Goal: Task Accomplishment & Management: Manage account settings

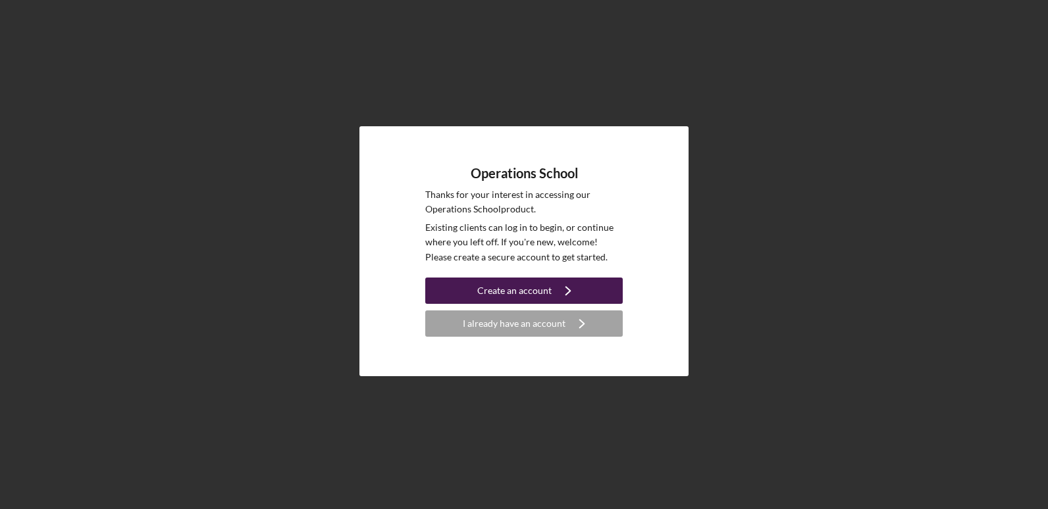
click at [506, 290] on div "Create an account" at bounding box center [514, 291] width 74 height 26
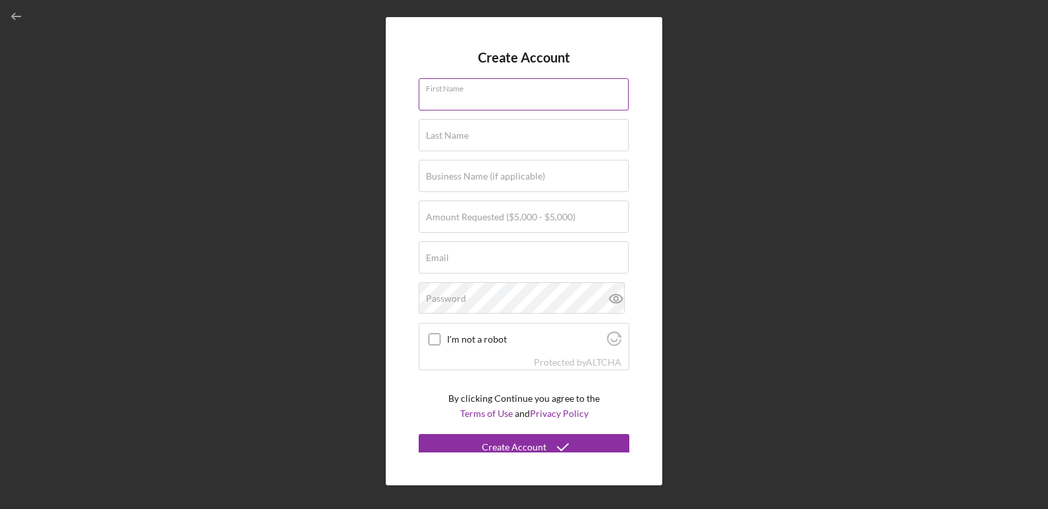
click at [492, 101] on input "First Name" at bounding box center [524, 94] width 210 height 32
type input "Fatimah"
type input "[DEMOGRAPHIC_DATA]"
type input "At My Sister's House, LLC"
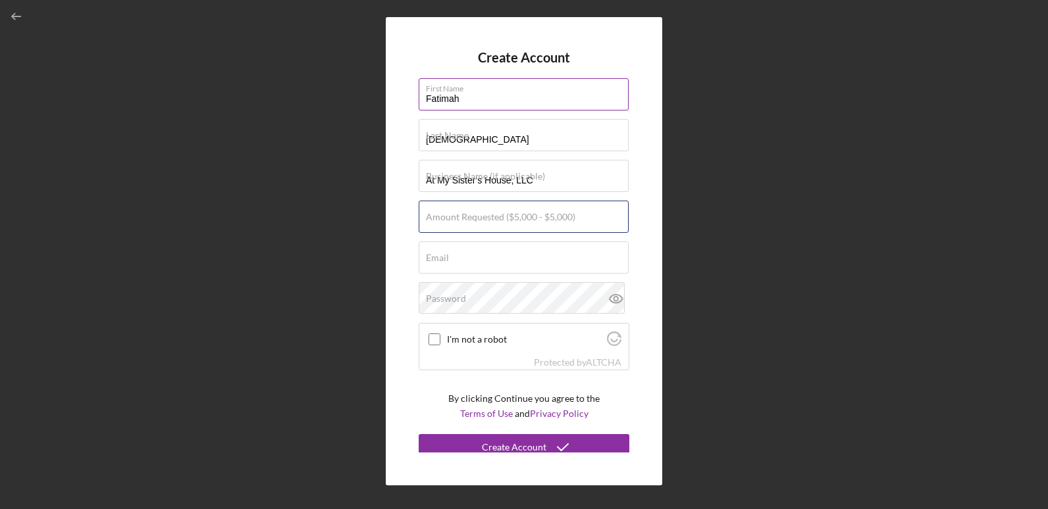
type input "$5,000"
type input "[EMAIL_ADDRESS][DOMAIN_NAME]"
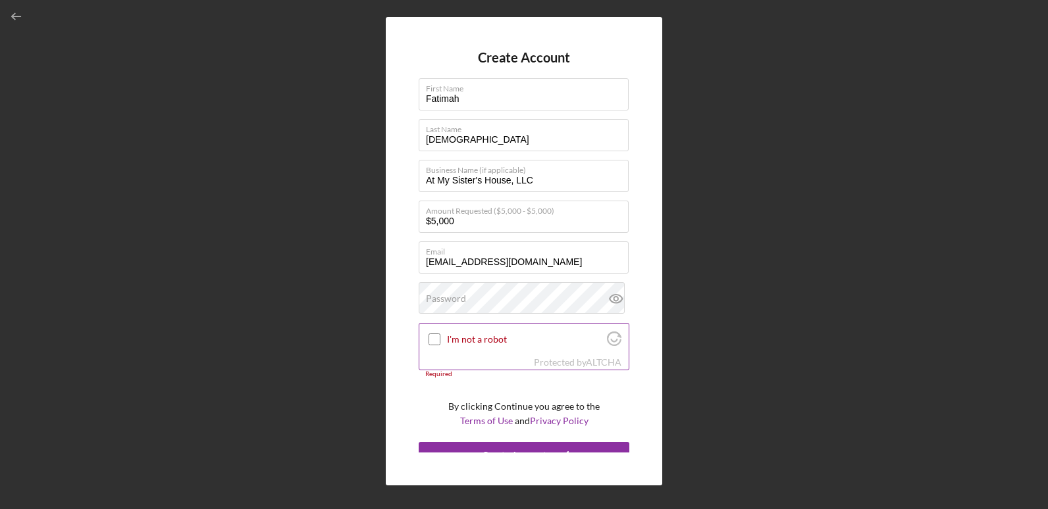
click at [440, 336] on input "I'm not a robot" at bounding box center [435, 340] width 12 height 12
checkbox input "true"
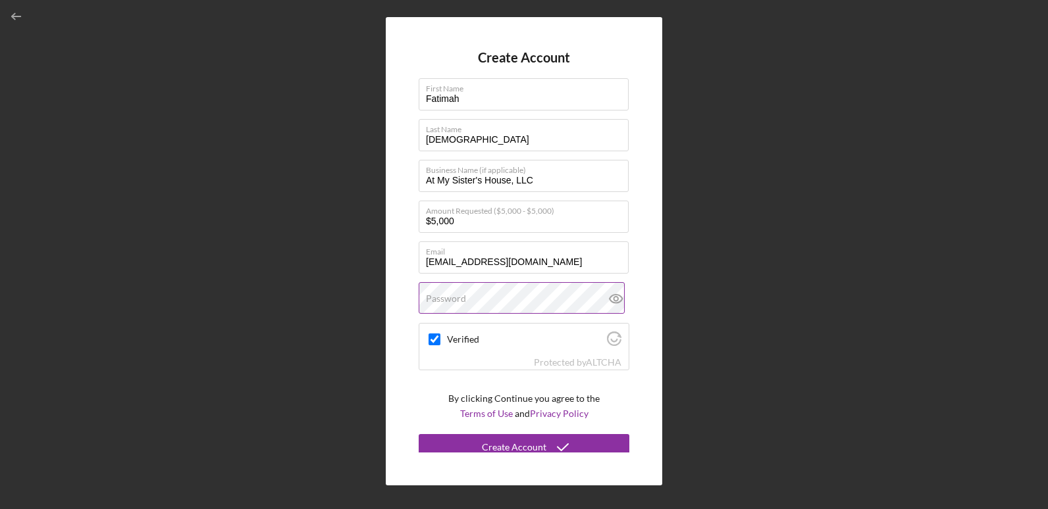
click at [442, 304] on label "Password" at bounding box center [446, 299] width 40 height 11
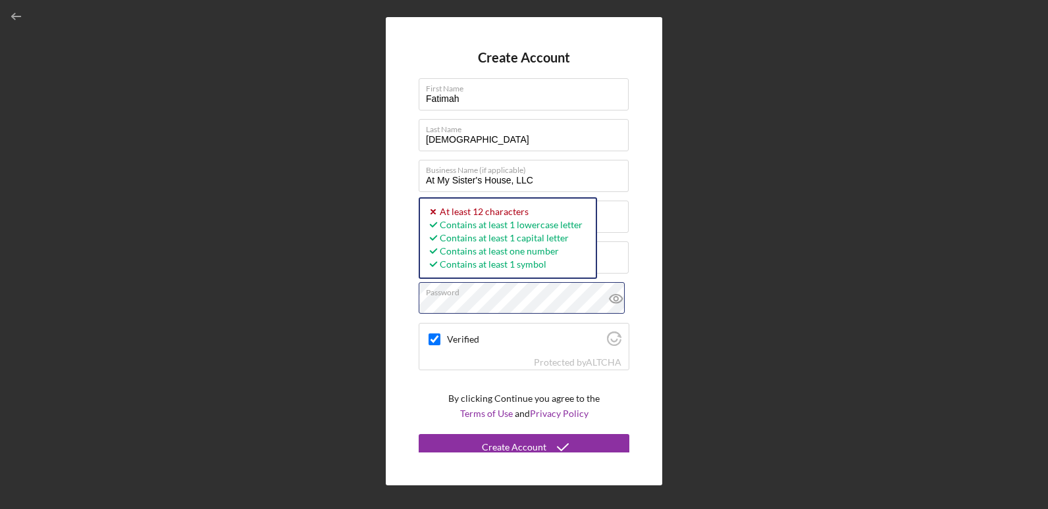
click at [384, 323] on div "Create Account First Name [PERSON_NAME] Last Name [PERSON_NAME] Business Name (…" at bounding box center [524, 251] width 1035 height 503
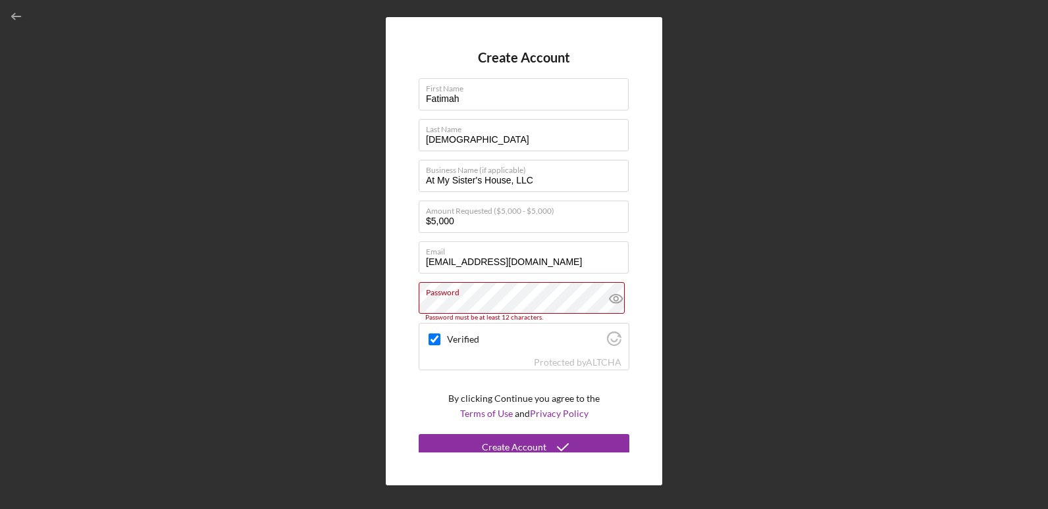
click at [799, 105] on div "Create Account First Name [PERSON_NAME] Last Name [PERSON_NAME] Business Name (…" at bounding box center [524, 251] width 1035 height 503
click at [16, 13] on icon "button" at bounding box center [17, 17] width 30 height 30
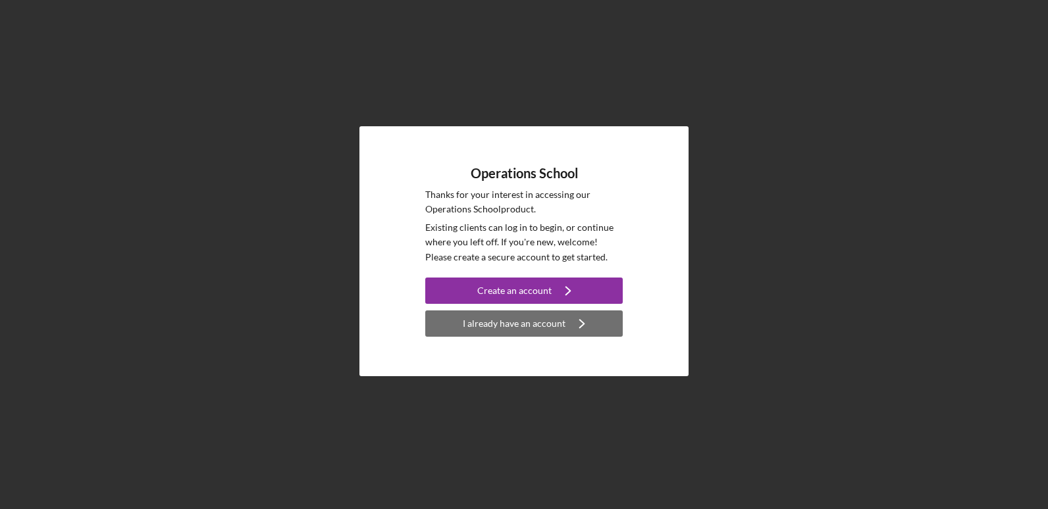
click at [552, 319] on div "I already have an account" at bounding box center [514, 324] width 103 height 26
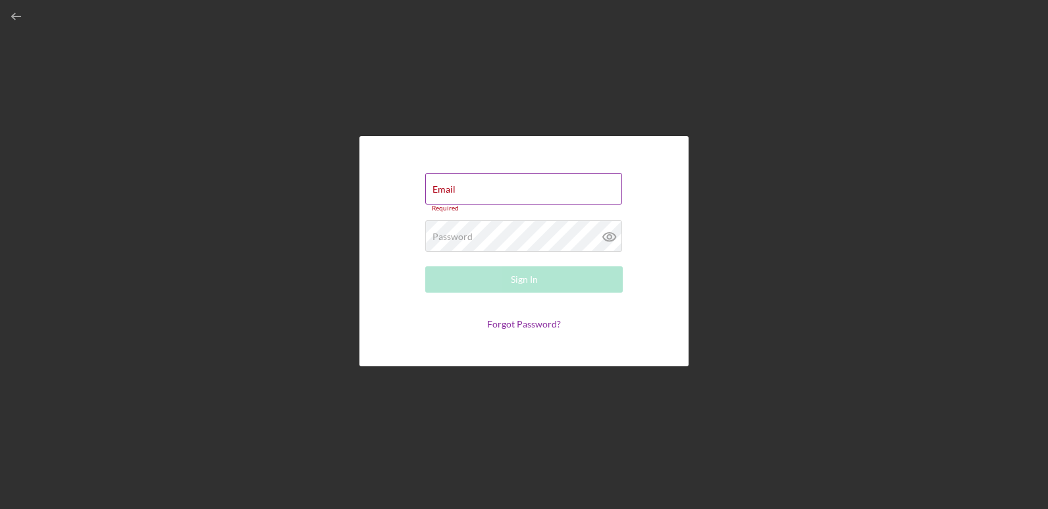
drag, startPoint x: 552, startPoint y: 319, endPoint x: 500, endPoint y: 192, distance: 137.5
click at [500, 192] on form "Email Required Password Required Sign In Forgot Password?" at bounding box center [523, 251] width 263 height 165
click at [500, 192] on input "Email" at bounding box center [523, 189] width 197 height 32
type input "[EMAIL_ADDRESS][DOMAIN_NAME]"
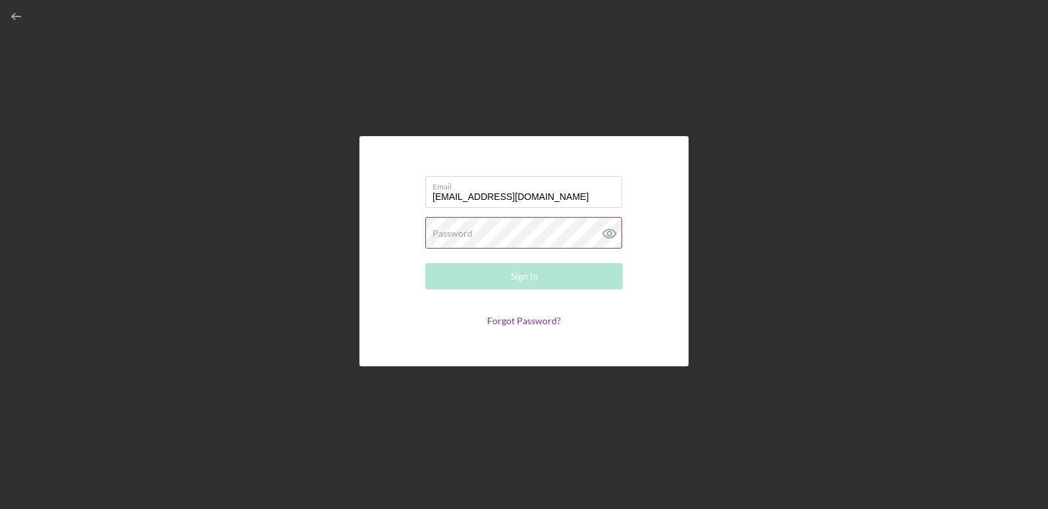
click at [466, 238] on label "Password" at bounding box center [452, 233] width 40 height 11
click at [593, 238] on icon at bounding box center [609, 233] width 33 height 33
click at [552, 277] on button "Sign In" at bounding box center [523, 276] width 197 height 26
click at [539, 277] on button "Sign In" at bounding box center [523, 276] width 197 height 26
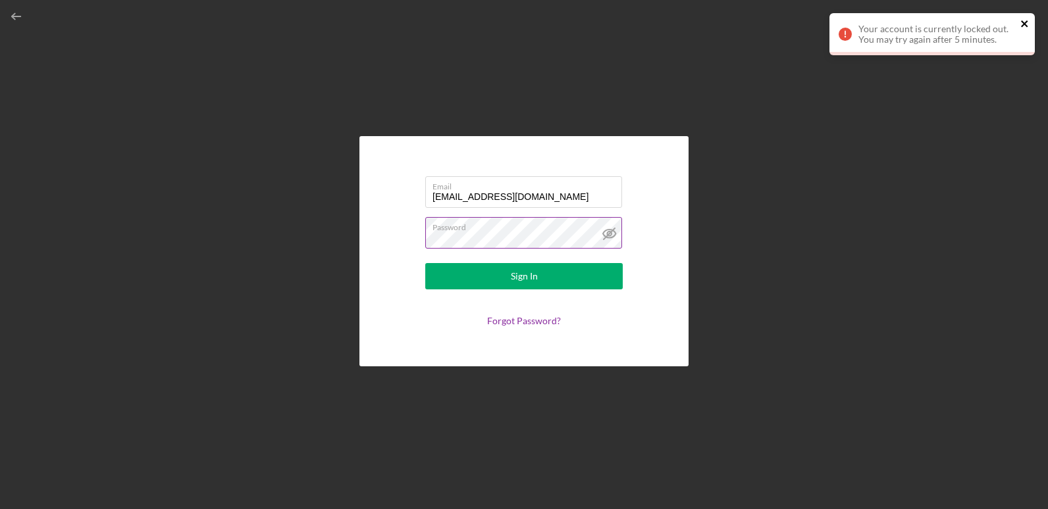
click at [1029, 24] on icon "close" at bounding box center [1024, 23] width 9 height 11
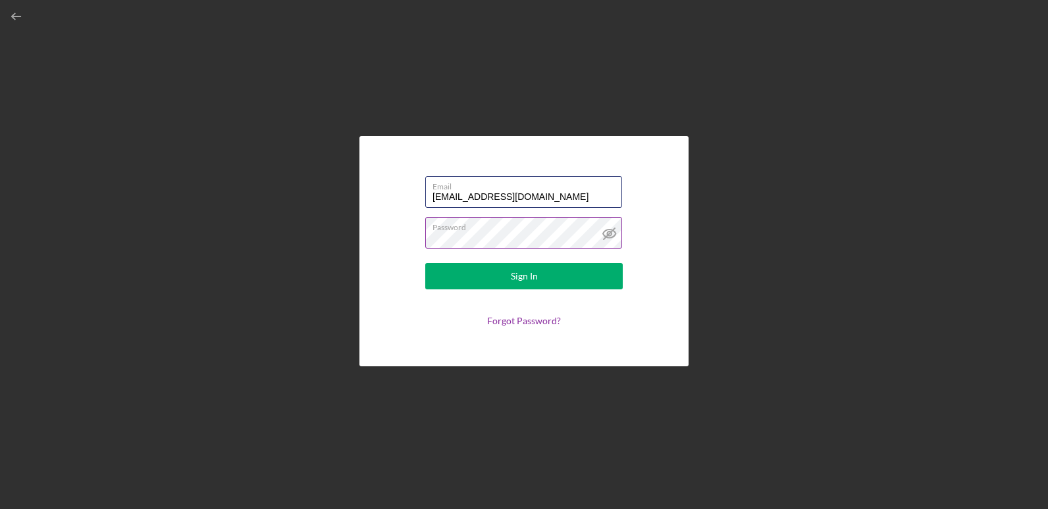
drag, startPoint x: 565, startPoint y: 196, endPoint x: 398, endPoint y: 205, distance: 167.5
click at [398, 205] on form "Email [EMAIL_ADDRESS][DOMAIN_NAME] Password Sign In Forgot Password?" at bounding box center [523, 251] width 263 height 165
click at [338, 112] on div "Email [EMAIL_ADDRESS][DOMAIN_NAME] Password Sign In Forgot Password?" at bounding box center [524, 251] width 1035 height 503
click at [395, 238] on form "Email [EMAIL_ADDRESS][DOMAIN_NAME] Password Sign In Forgot Password?" at bounding box center [523, 251] width 263 height 165
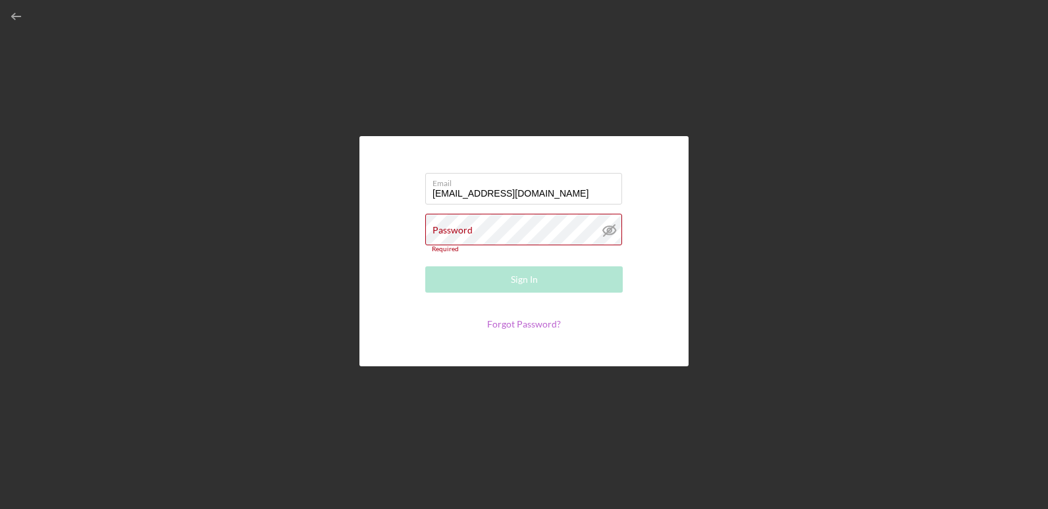
click at [513, 322] on link "Forgot Password?" at bounding box center [524, 324] width 74 height 11
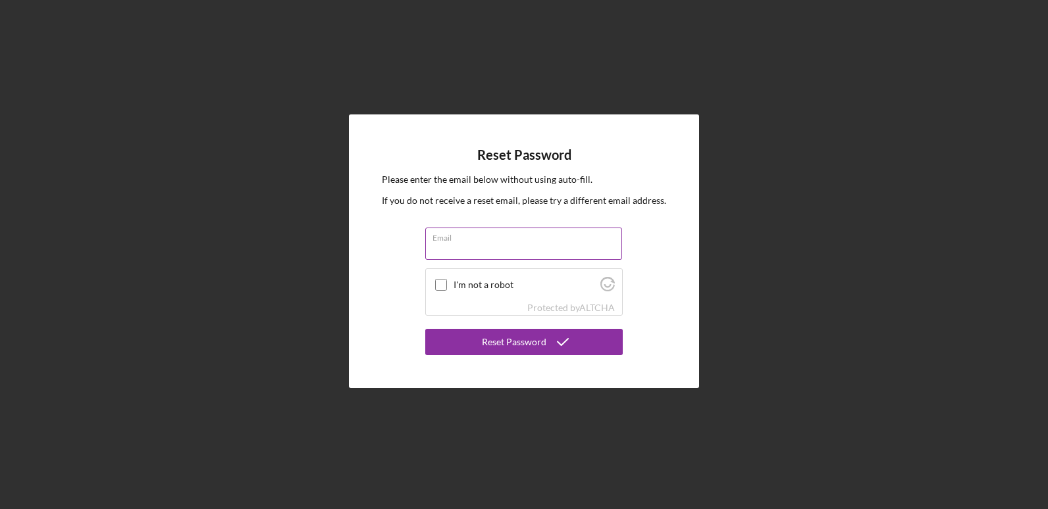
click at [454, 249] on input "Email" at bounding box center [523, 244] width 197 height 32
type input "[EMAIL_ADDRESS][DOMAIN_NAME]"
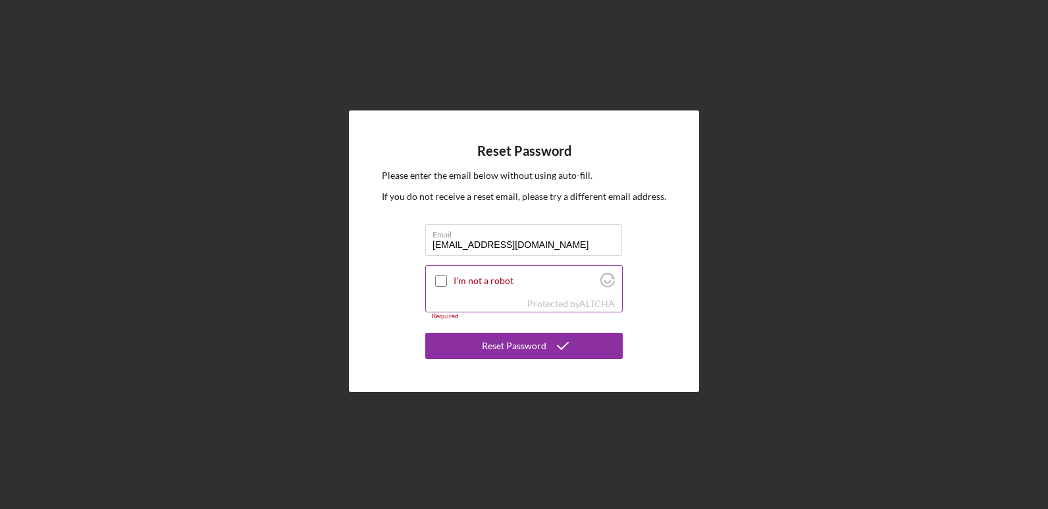
click at [441, 276] on input "I'm not a robot" at bounding box center [441, 281] width 12 height 12
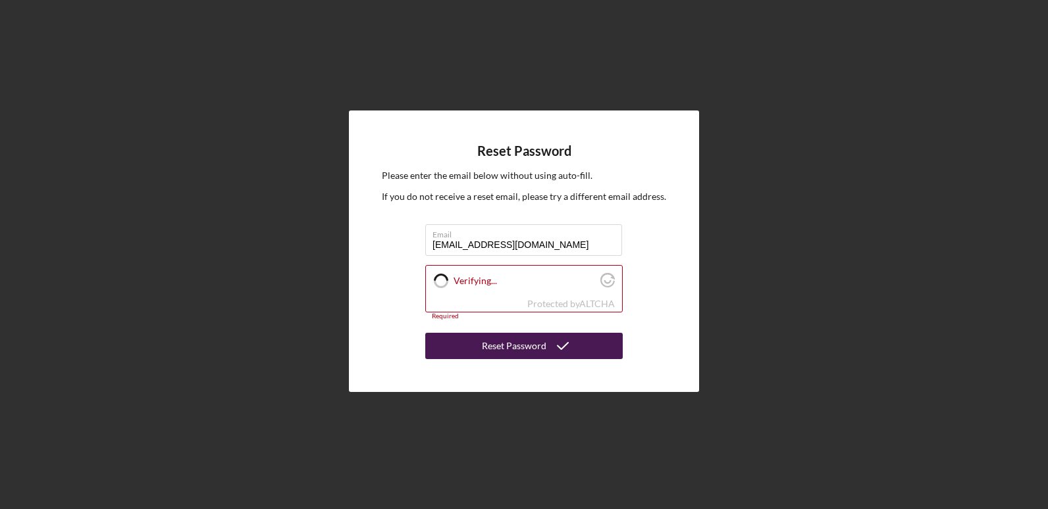
checkbox input "true"
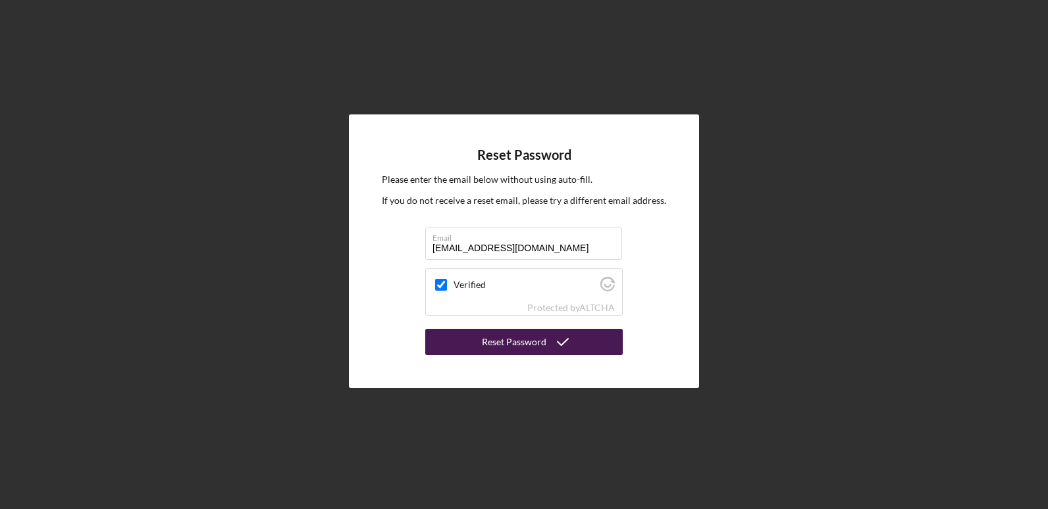
click at [504, 352] on div "Reset Password" at bounding box center [514, 342] width 65 height 26
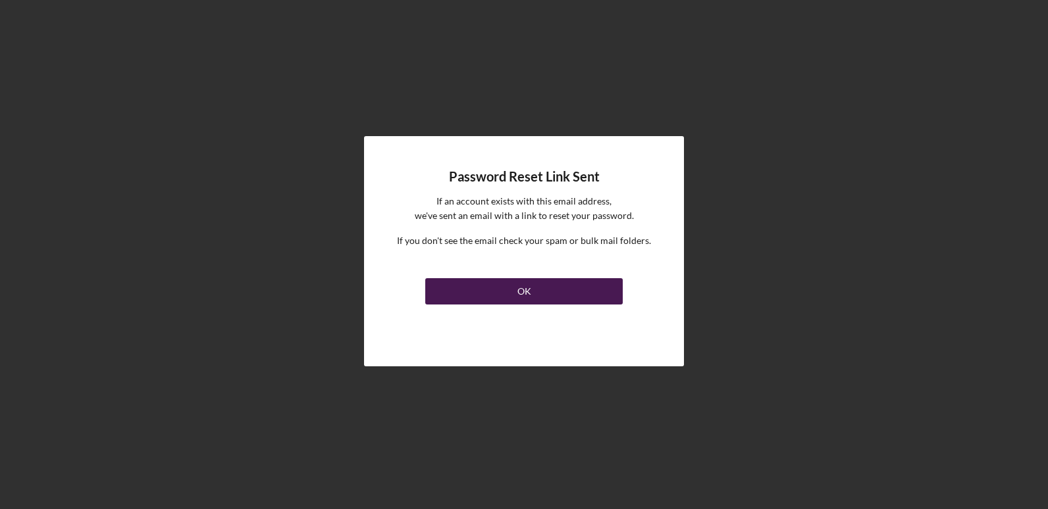
click at [521, 285] on div "OK" at bounding box center [524, 291] width 14 height 26
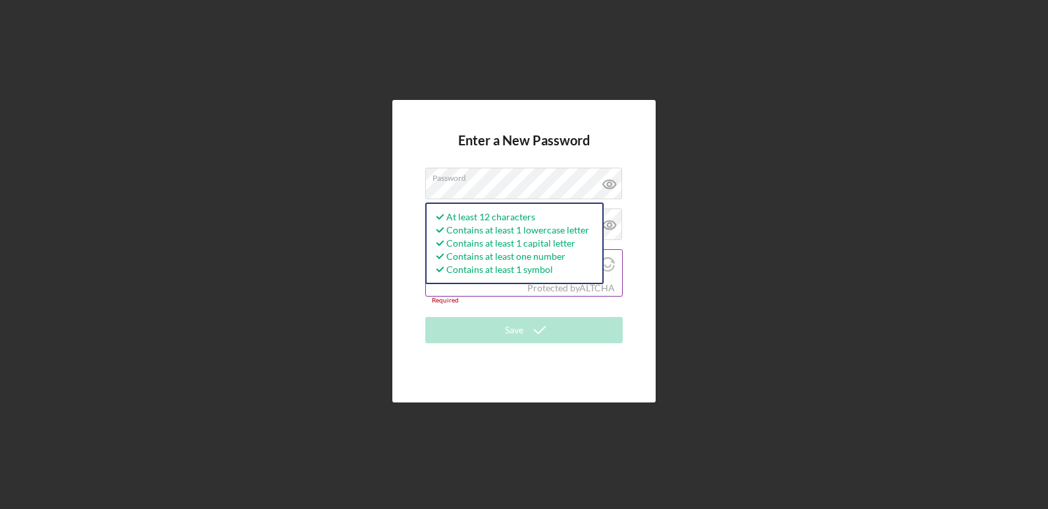
click at [618, 282] on div "Protected by ALTCHA" at bounding box center [524, 288] width 196 height 14
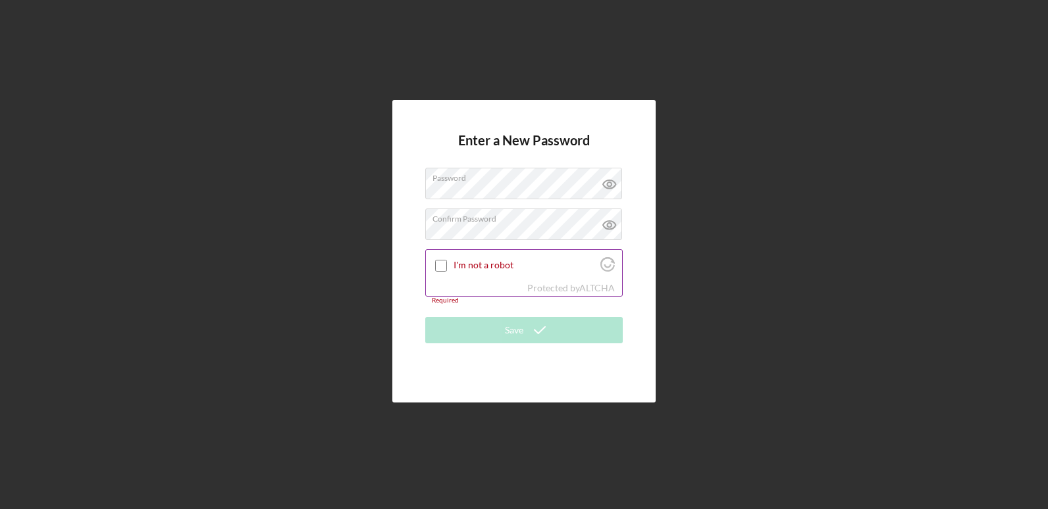
click at [444, 261] on input "I'm not a robot" at bounding box center [441, 266] width 12 height 12
checkbox input "true"
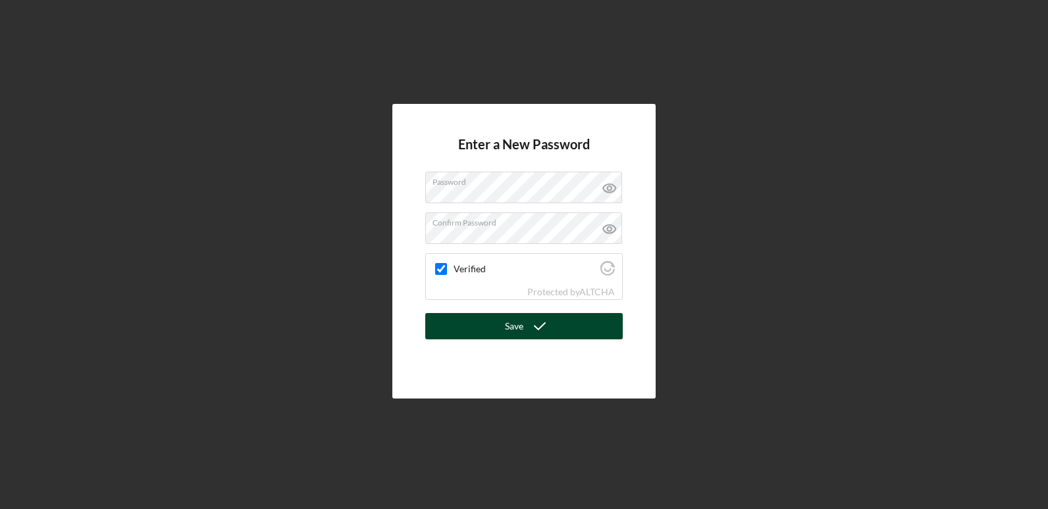
click at [488, 332] on button "Save" at bounding box center [523, 326] width 197 height 26
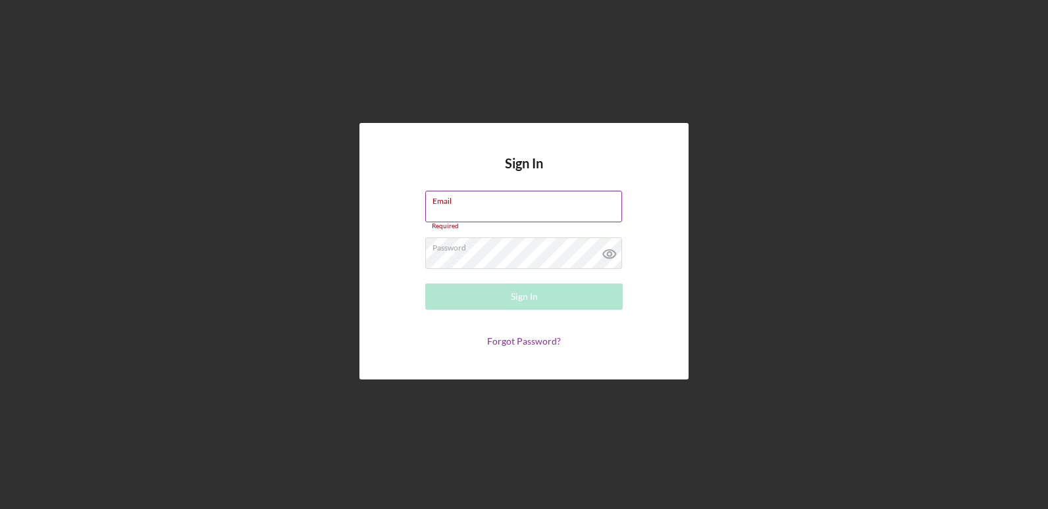
click at [467, 207] on input "Email" at bounding box center [523, 207] width 197 height 32
type input "[EMAIL_ADDRESS][DOMAIN_NAME]"
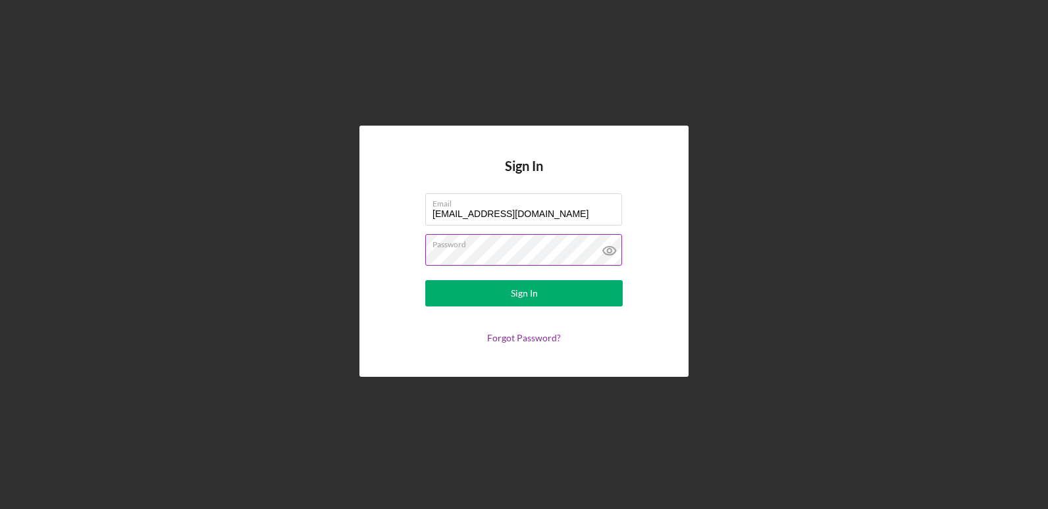
click at [612, 254] on icon at bounding box center [609, 250] width 33 height 33
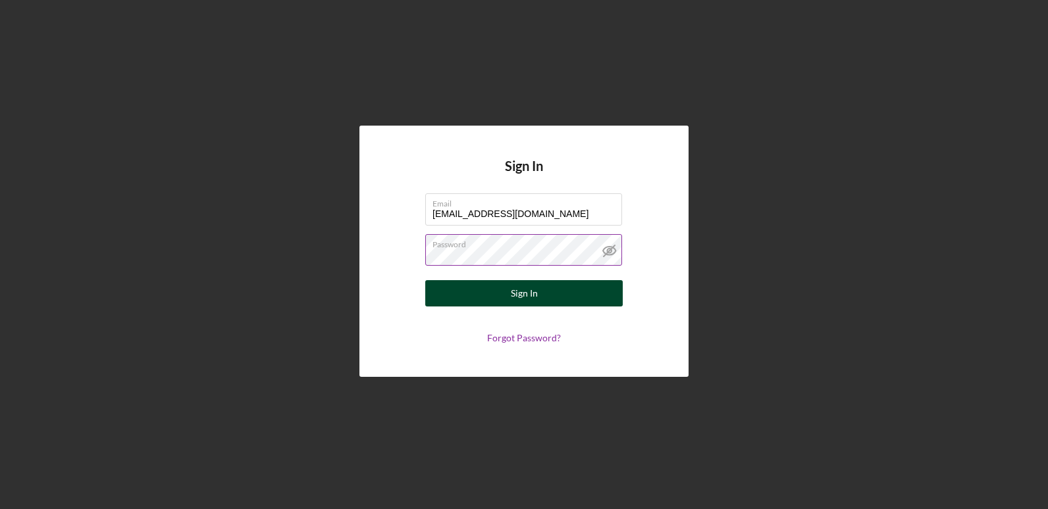
click at [554, 290] on button "Sign In" at bounding box center [523, 293] width 197 height 26
click at [494, 302] on button "Sign In" at bounding box center [523, 293] width 197 height 26
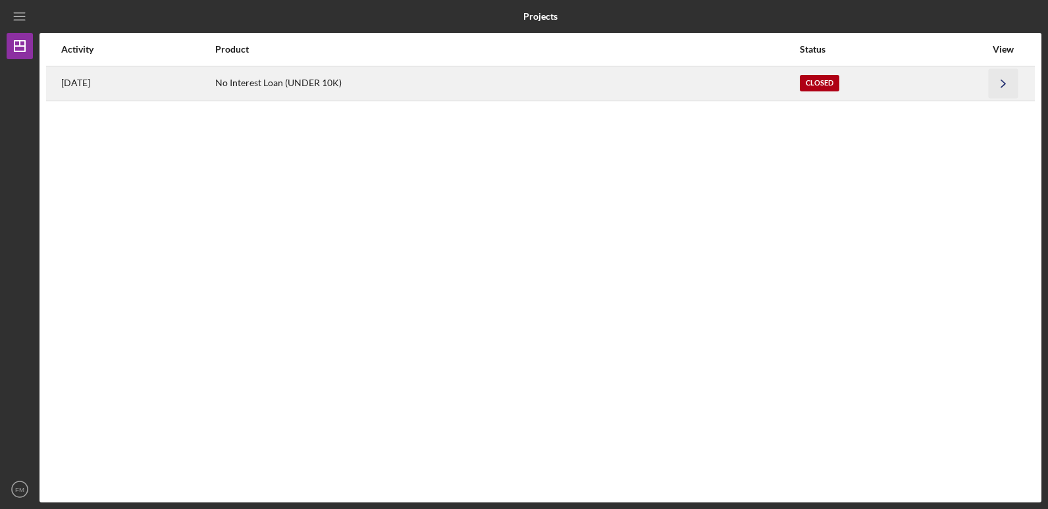
click at [999, 84] on icon "Icon/Navigate" at bounding box center [1004, 83] width 30 height 30
